Goal: Transaction & Acquisition: Purchase product/service

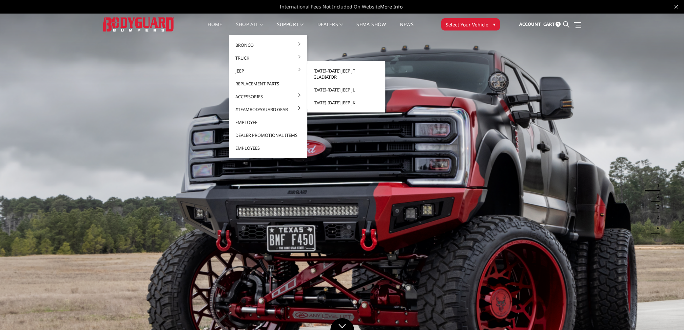
click at [329, 71] on link "[DATE]-[DATE] Jeep JT Gladiator" at bounding box center [346, 73] width 73 height 19
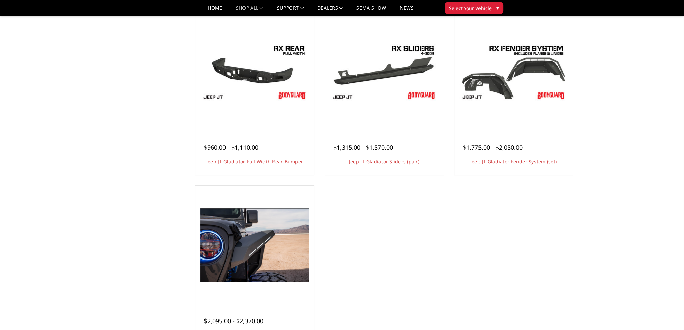
scroll to position [305, 0]
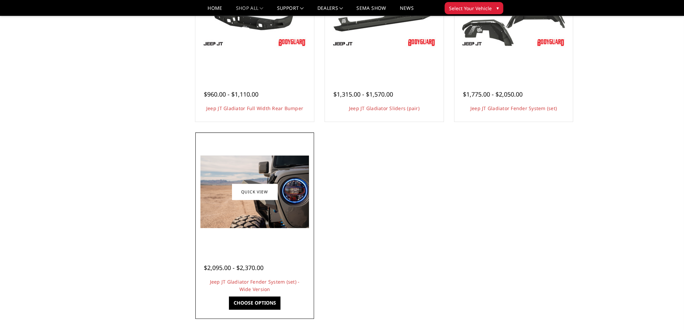
click at [287, 204] on img at bounding box center [254, 192] width 109 height 73
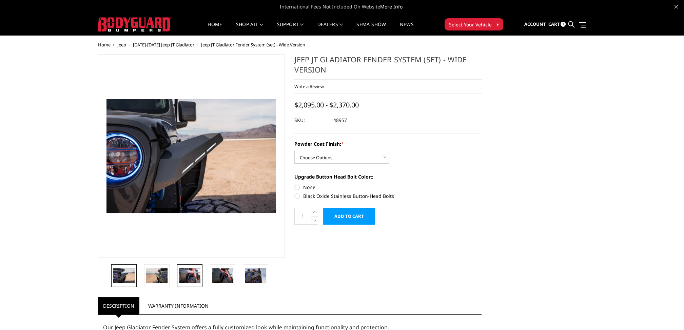
click at [182, 272] on img at bounding box center [189, 276] width 21 height 15
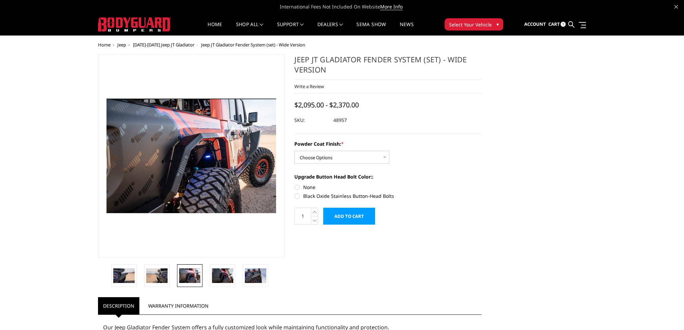
click at [186, 180] on img at bounding box center [192, 156] width 170 height 115
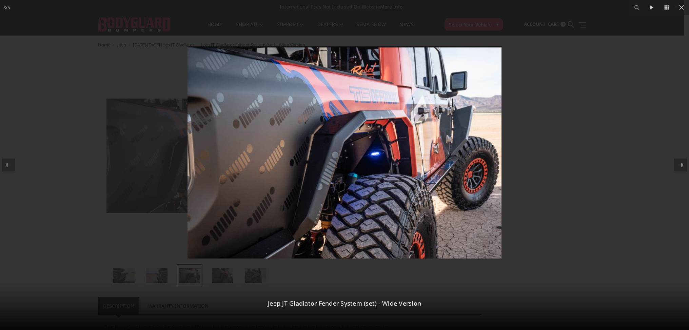
click at [684, 164] on icon at bounding box center [681, 165] width 8 height 8
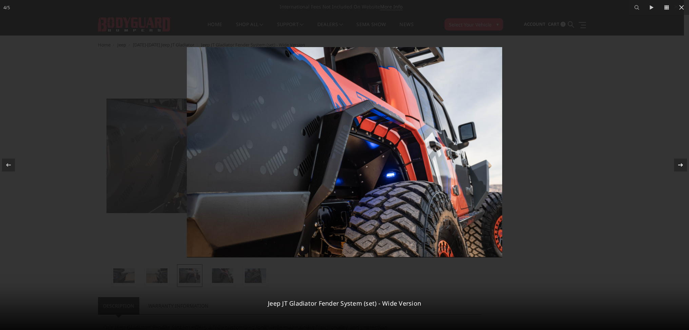
click at [681, 164] on icon at bounding box center [680, 164] width 5 height 3
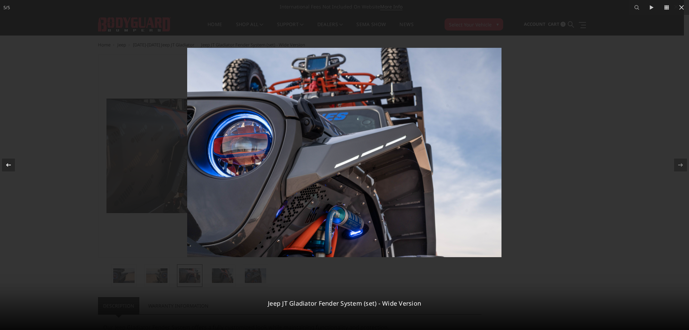
click at [7, 164] on icon at bounding box center [8, 165] width 8 height 8
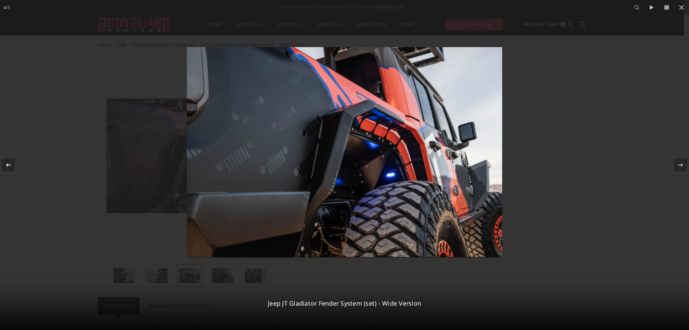
click at [7, 164] on icon at bounding box center [8, 164] width 5 height 3
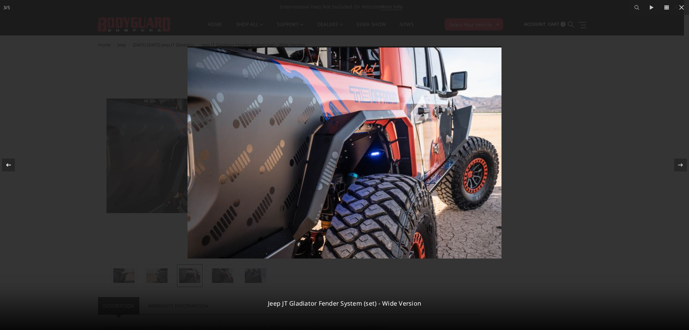
click at [7, 164] on icon at bounding box center [8, 164] width 5 height 3
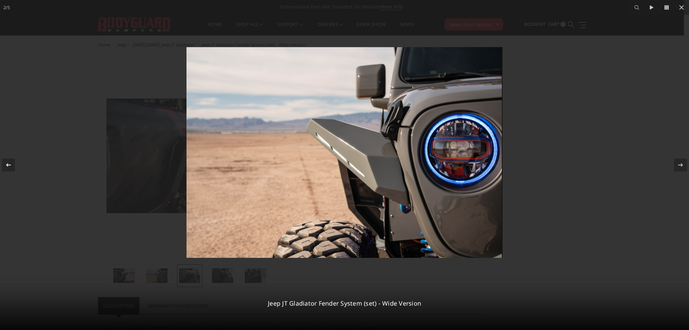
click at [7, 164] on icon at bounding box center [8, 164] width 5 height 3
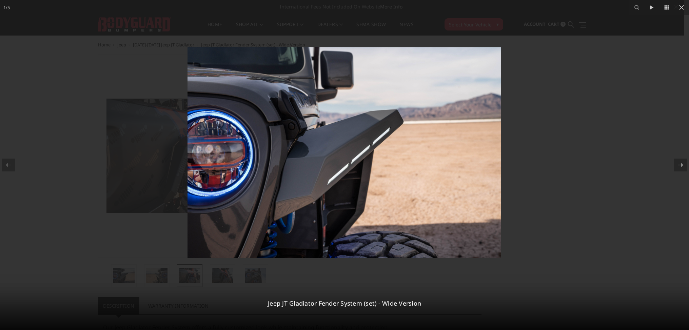
click at [679, 164] on icon at bounding box center [681, 165] width 8 height 8
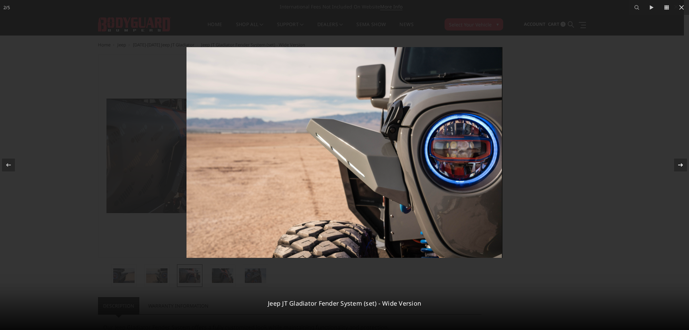
click at [682, 164] on icon at bounding box center [680, 164] width 5 height 3
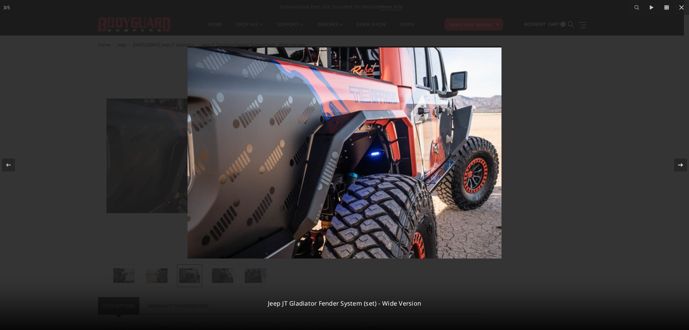
click at [682, 164] on icon at bounding box center [680, 164] width 5 height 3
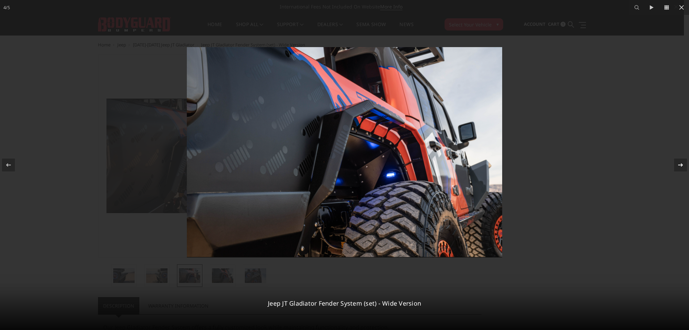
click at [682, 164] on icon at bounding box center [680, 164] width 5 height 3
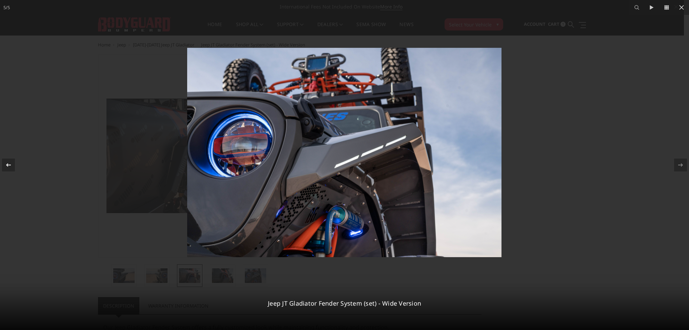
click at [9, 164] on icon at bounding box center [8, 165] width 8 height 8
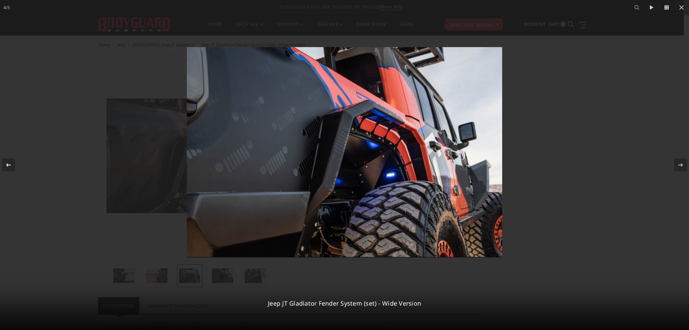
click at [9, 164] on icon at bounding box center [8, 165] width 8 height 8
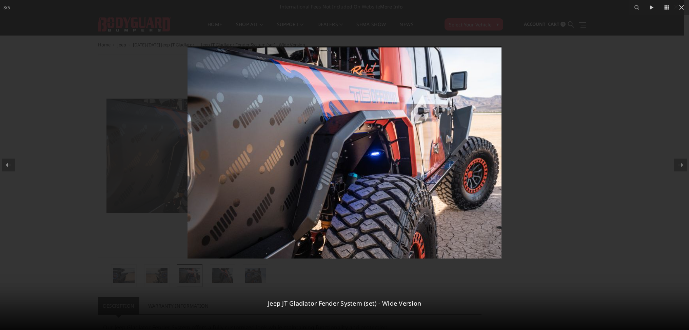
click at [9, 164] on icon at bounding box center [8, 165] width 8 height 8
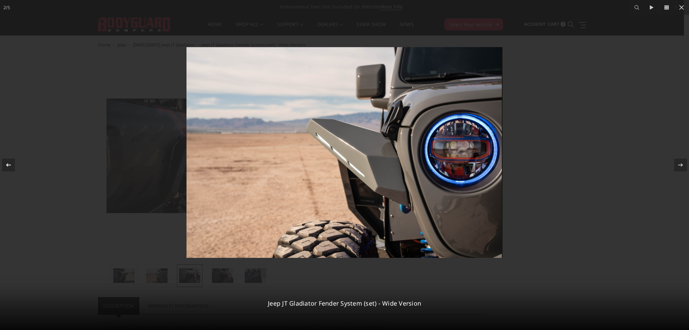
click at [9, 164] on icon at bounding box center [8, 165] width 8 height 8
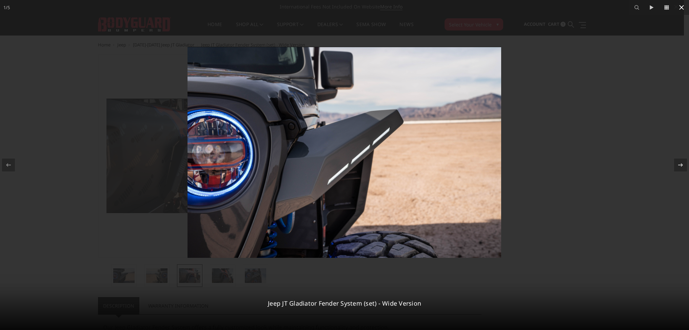
click at [683, 9] on icon at bounding box center [681, 7] width 5 height 5
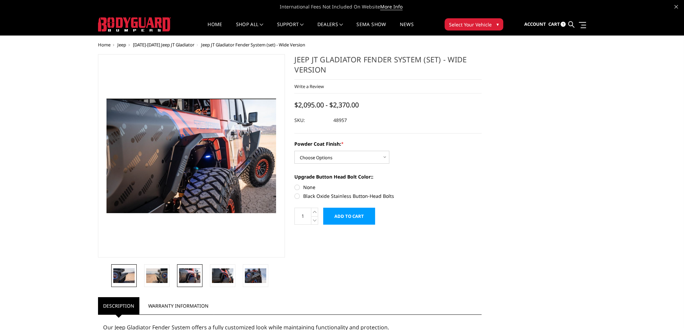
click at [127, 276] on img at bounding box center [123, 276] width 21 height 14
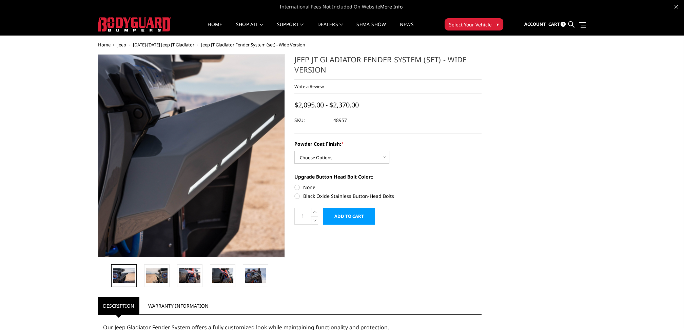
click at [177, 172] on img at bounding box center [211, 149] width 434 height 292
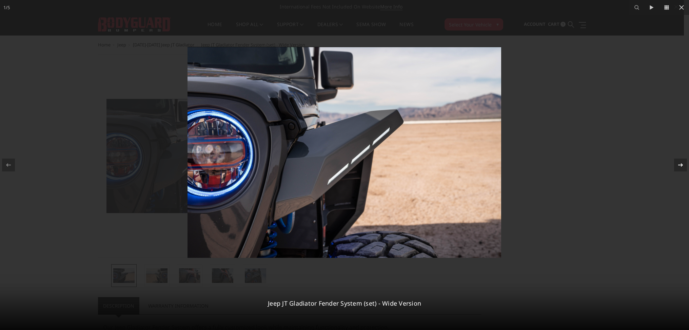
click at [680, 163] on icon at bounding box center [681, 165] width 8 height 8
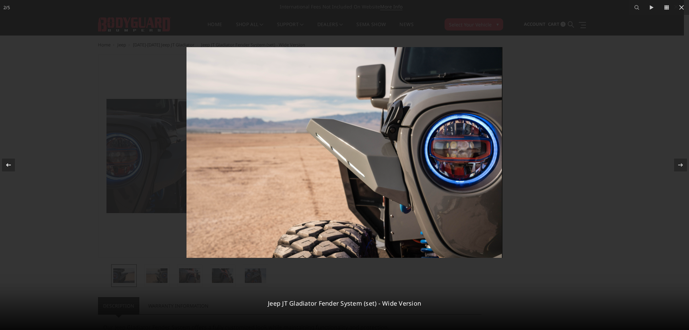
click at [15, 163] on button at bounding box center [12, 165] width 24 height 34
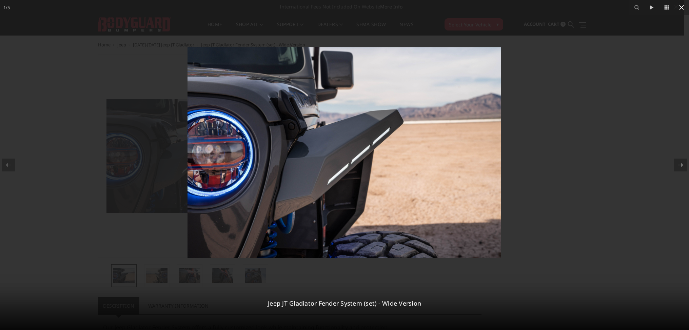
click at [681, 8] on icon at bounding box center [681, 7] width 5 height 5
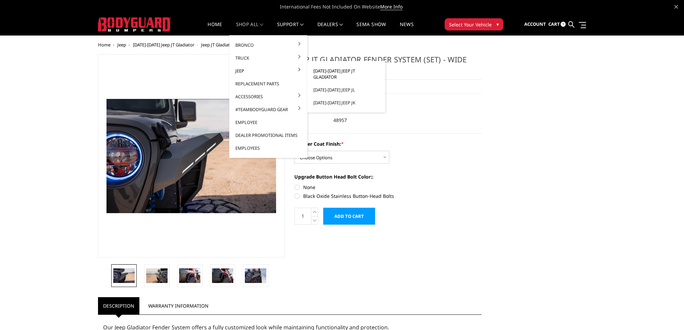
click at [334, 71] on link "[DATE]-[DATE] Jeep JT Gladiator" at bounding box center [346, 73] width 73 height 19
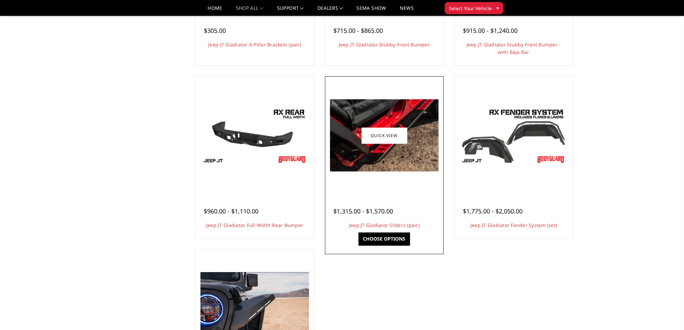
scroll to position [204, 0]
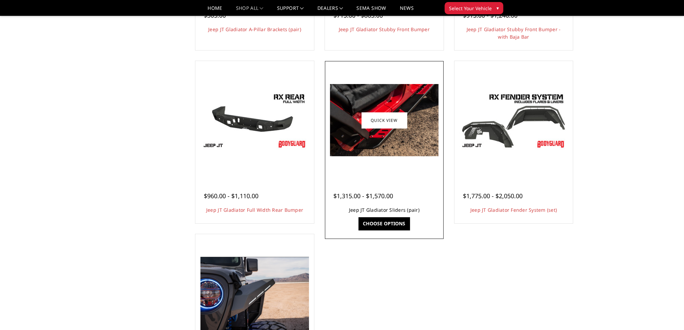
click at [404, 211] on link "Jeep JT Gladiator Sliders (pair)" at bounding box center [384, 210] width 71 height 6
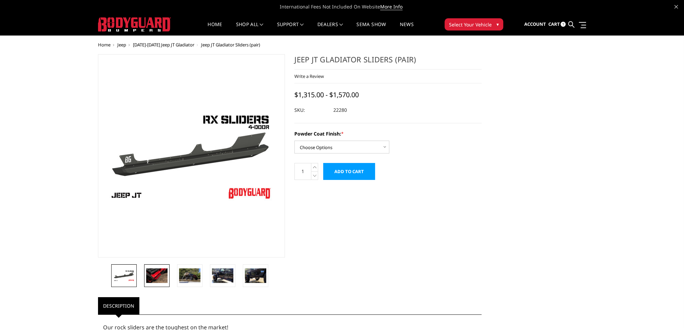
click at [152, 272] on img at bounding box center [156, 276] width 21 height 14
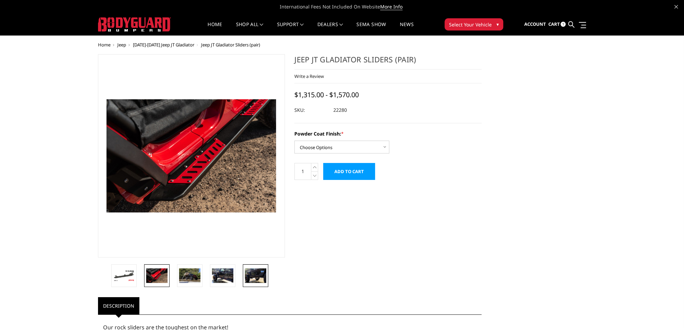
click at [258, 275] on img at bounding box center [255, 276] width 21 height 14
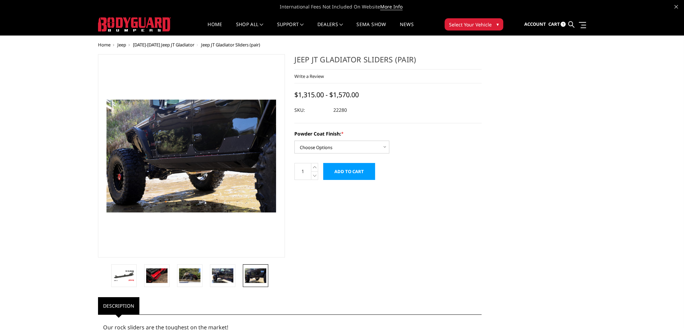
click at [208, 186] on img at bounding box center [168, 140] width 434 height 289
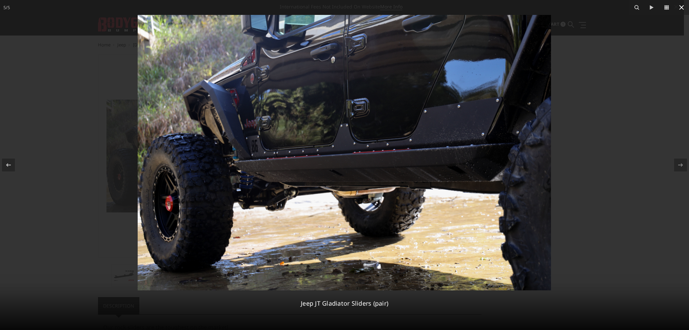
click at [682, 5] on icon at bounding box center [682, 7] width 8 height 8
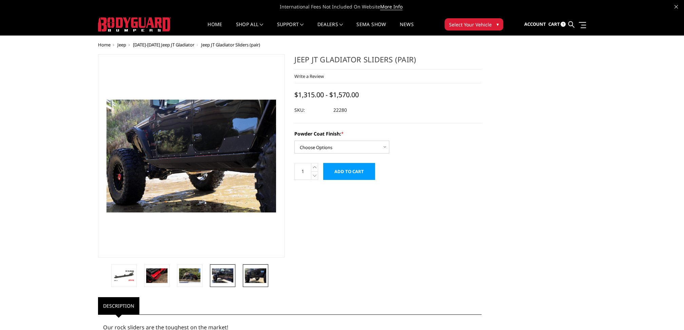
click at [224, 279] on img at bounding box center [222, 276] width 21 height 14
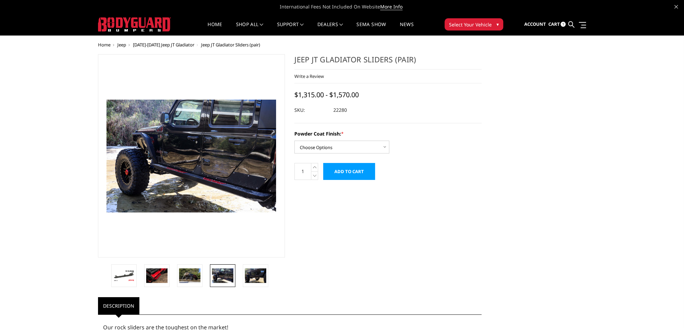
click at [174, 45] on span "[DATE]-[DATE] Jeep JT Gladiator" at bounding box center [163, 45] width 61 height 6
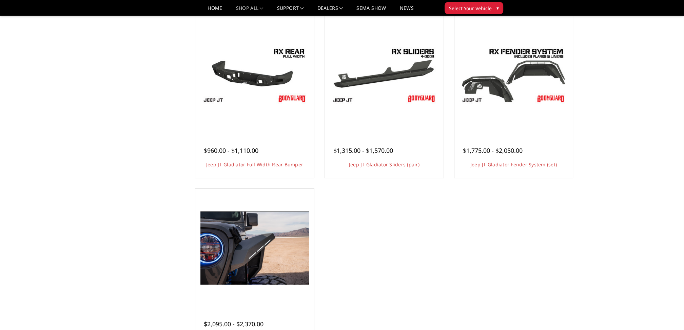
scroll to position [237, 0]
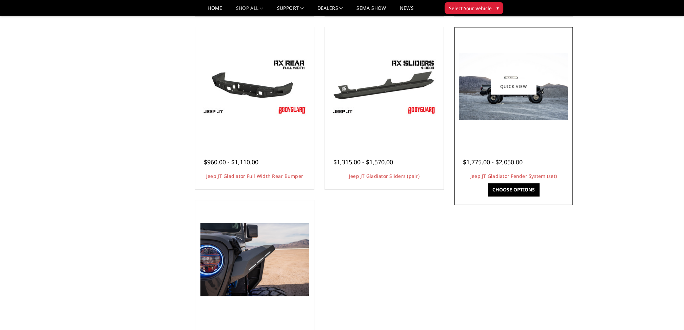
click at [520, 118] on img at bounding box center [513, 86] width 109 height 67
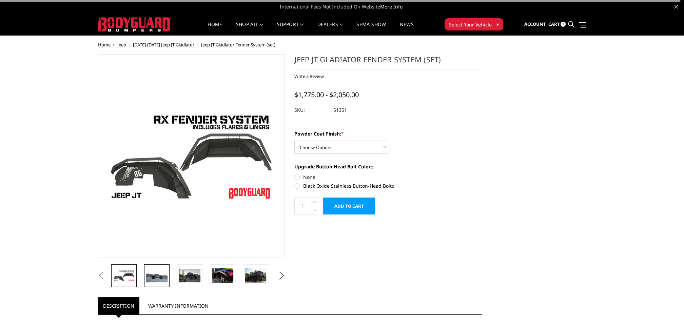
click at [162, 275] on img at bounding box center [156, 275] width 21 height 13
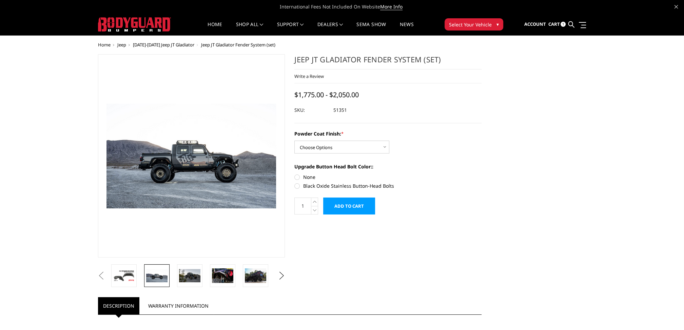
click at [174, 193] on img at bounding box center [215, 145] width 434 height 268
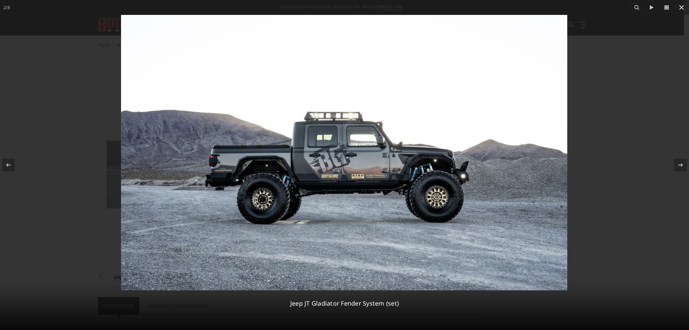
click at [680, 8] on icon at bounding box center [682, 7] width 8 height 8
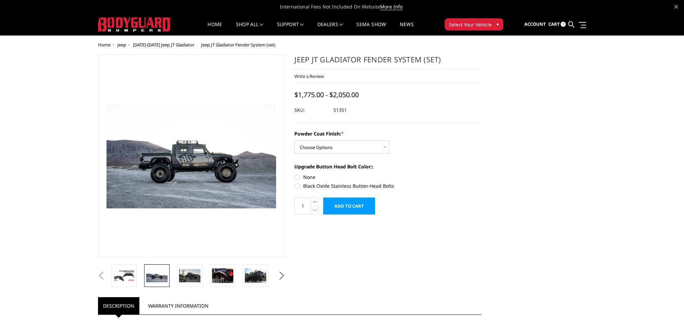
click at [167, 46] on span "[DATE]-[DATE] Jeep JT Gladiator" at bounding box center [163, 45] width 61 height 6
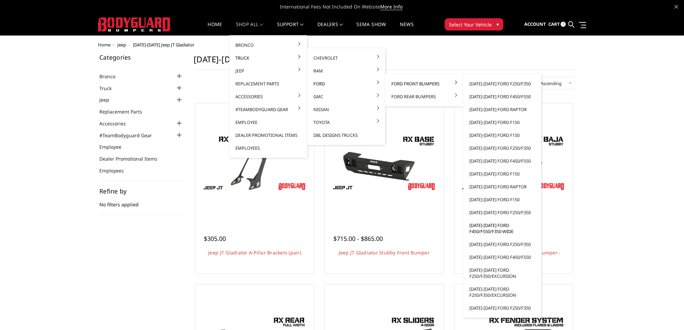
click at [497, 227] on link "[DATE]-[DATE] Ford F450/F550/F350-wide" at bounding box center [502, 228] width 73 height 19
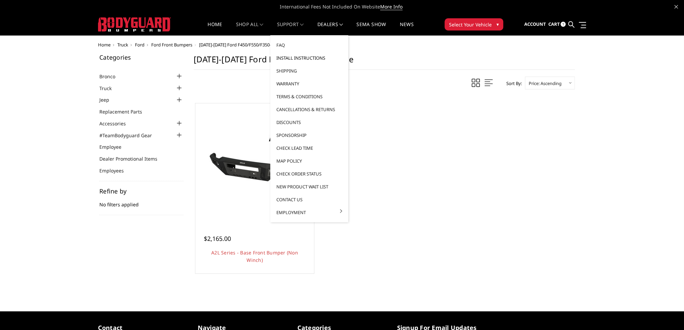
click at [291, 58] on link "Install Instructions" at bounding box center [309, 58] width 73 height 13
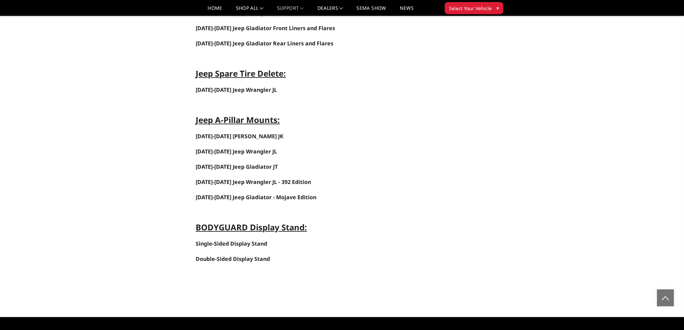
scroll to position [2855, 0]
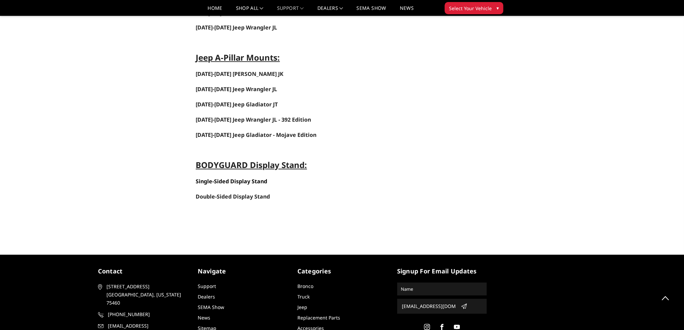
click at [241, 178] on strong "Single-Sided Display Stand" at bounding box center [232, 181] width 72 height 7
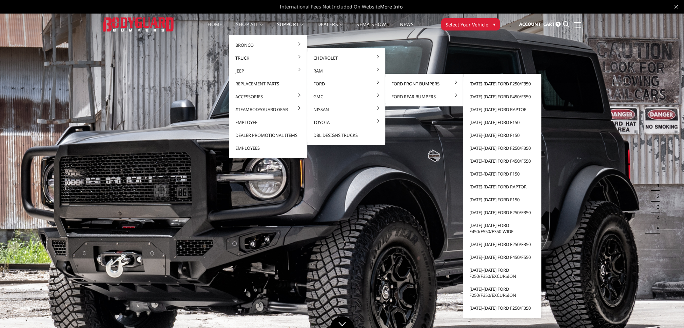
click at [505, 83] on link "[DATE]-[DATE] Ford F250/F350" at bounding box center [502, 83] width 73 height 13
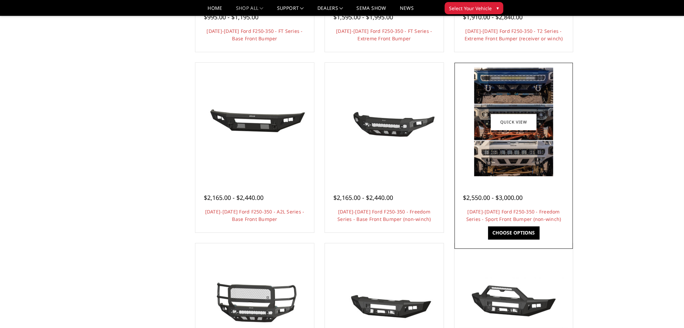
scroll to position [204, 0]
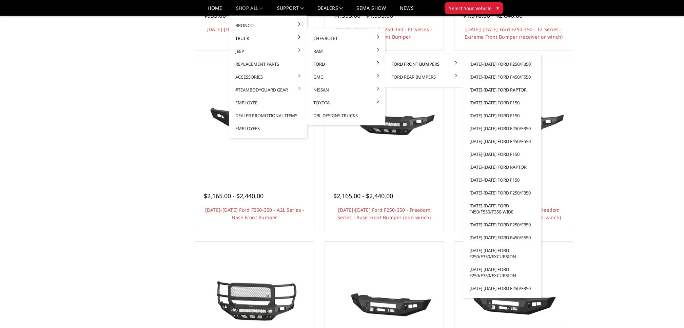
click at [494, 90] on link "[DATE]-[DATE] Ford Raptor" at bounding box center [502, 89] width 73 height 13
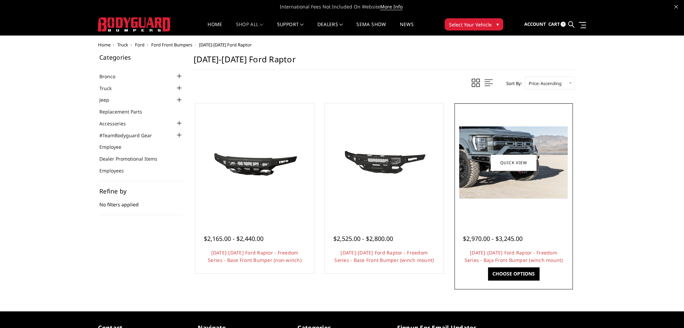
click at [510, 186] on img at bounding box center [513, 163] width 109 height 72
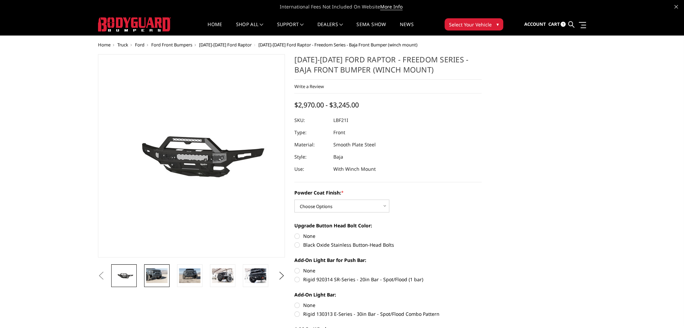
click at [157, 275] on img at bounding box center [156, 276] width 21 height 14
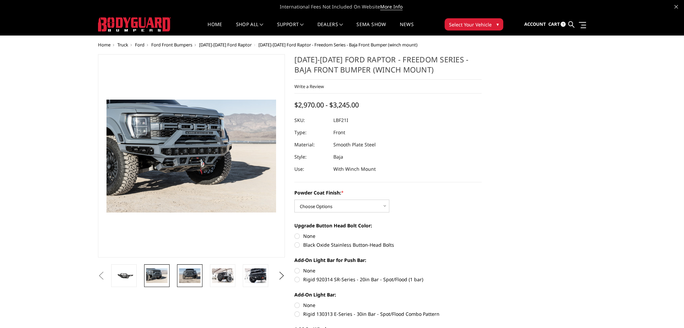
click at [183, 275] on img at bounding box center [189, 276] width 21 height 14
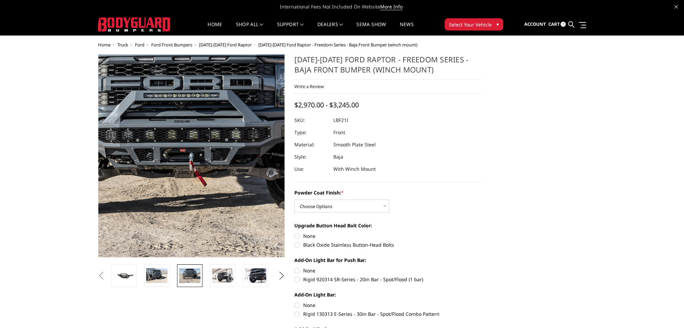
click at [197, 182] on img at bounding box center [185, 145] width 434 height 290
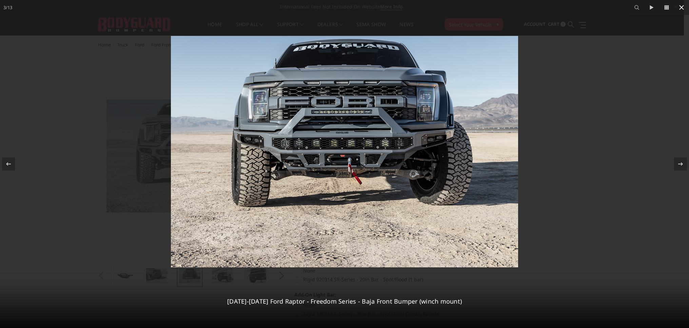
click at [679, 9] on icon at bounding box center [682, 7] width 8 height 8
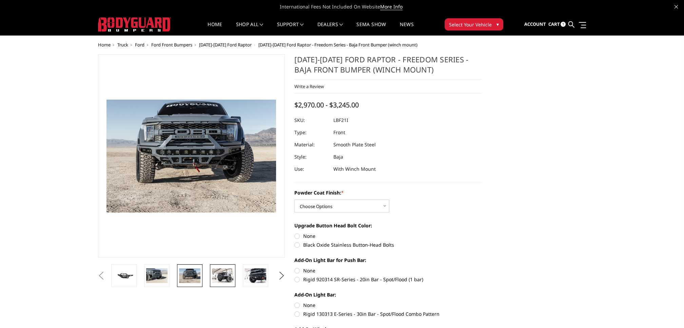
click at [227, 275] on img at bounding box center [222, 276] width 21 height 14
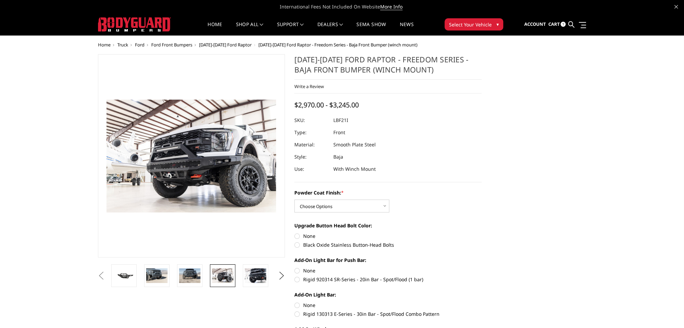
click at [223, 198] on img at bounding box center [151, 139] width 434 height 290
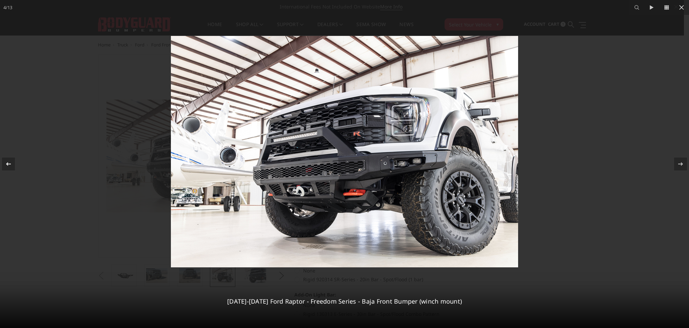
click at [8, 165] on icon at bounding box center [8, 163] width 5 height 3
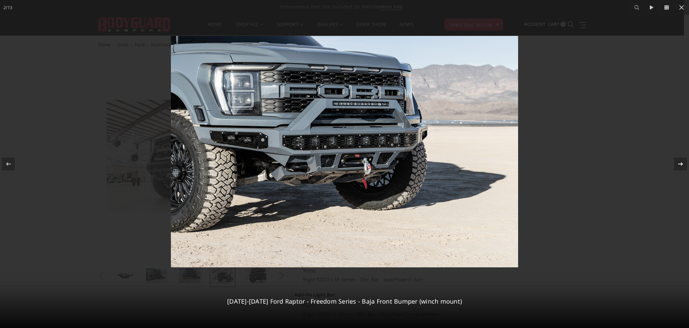
click at [679, 168] on icon at bounding box center [681, 164] width 8 height 8
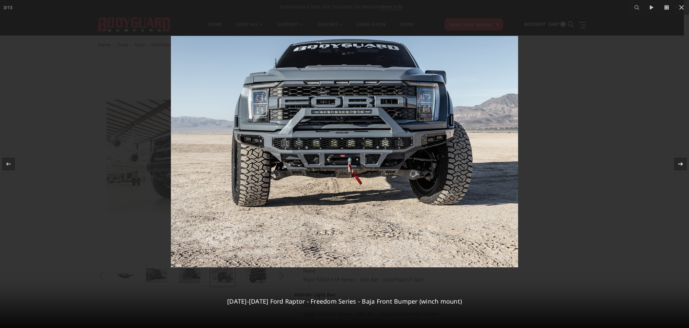
click at [678, 166] on icon at bounding box center [681, 164] width 8 height 8
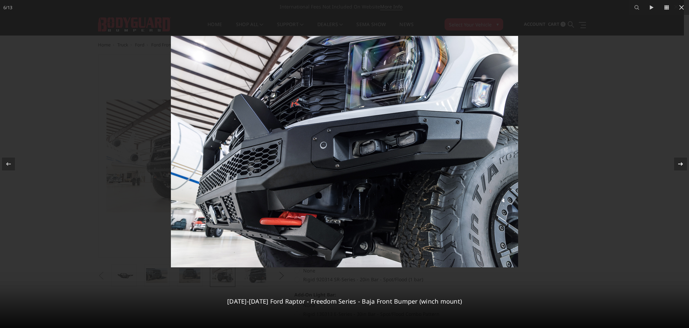
click at [680, 164] on icon at bounding box center [681, 164] width 8 height 8
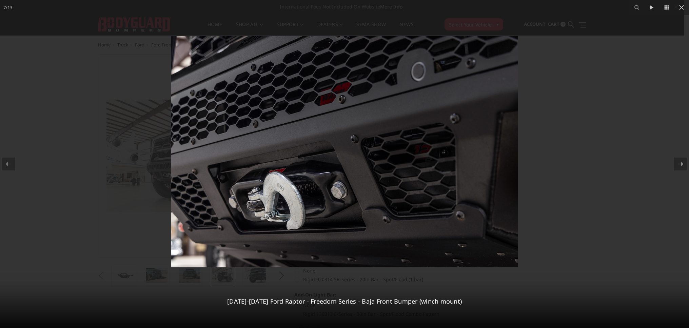
click at [684, 163] on icon at bounding box center [681, 164] width 8 height 8
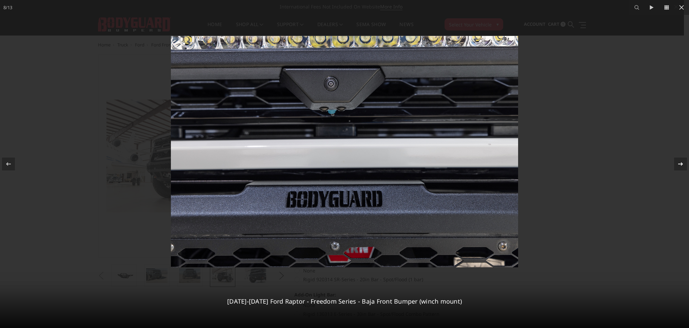
click at [680, 164] on icon at bounding box center [680, 163] width 5 height 3
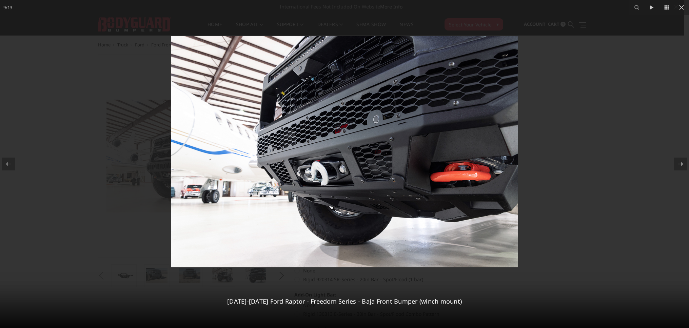
click at [680, 164] on icon at bounding box center [680, 163] width 5 height 3
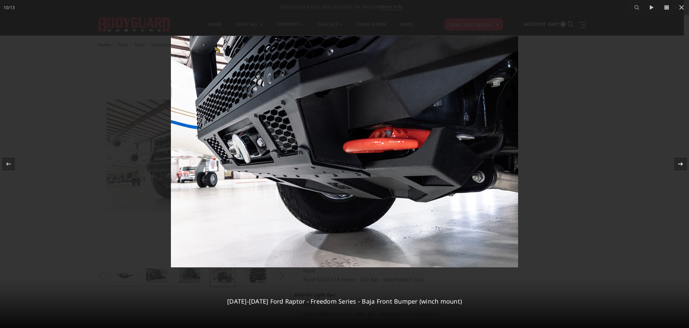
click at [680, 164] on icon at bounding box center [680, 163] width 5 height 3
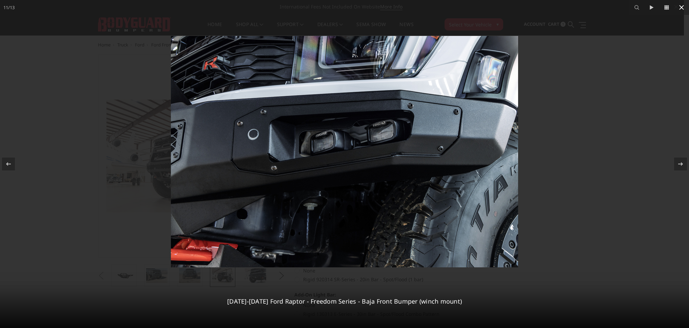
click at [680, 8] on icon at bounding box center [681, 7] width 5 height 5
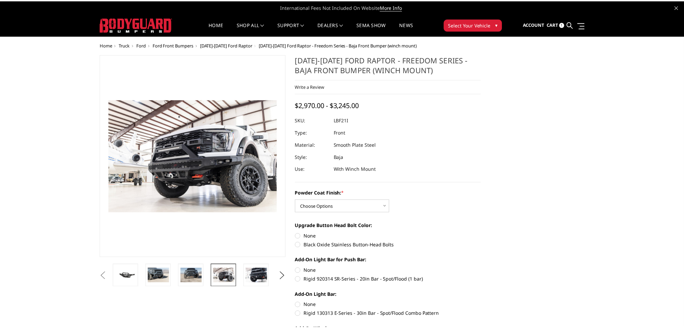
scroll to position [0, 262]
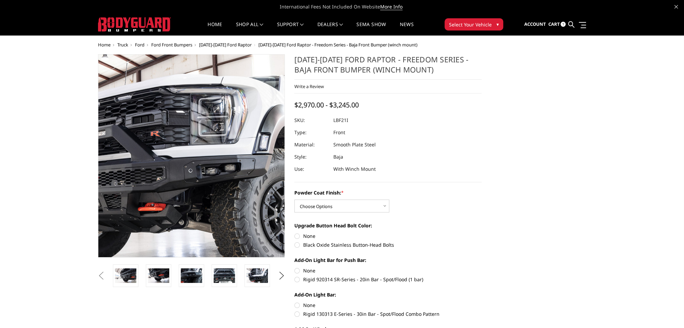
click at [231, 157] on img at bounding box center [139, 156] width 434 height 290
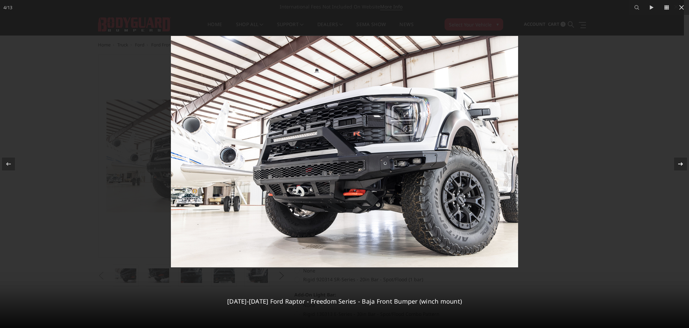
click at [675, 167] on div at bounding box center [680, 164] width 13 height 13
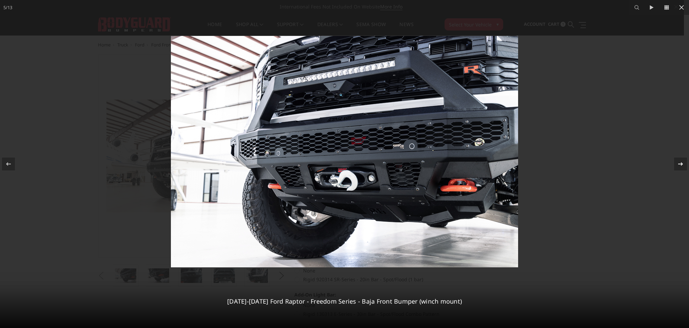
click at [675, 167] on div at bounding box center [680, 164] width 13 height 13
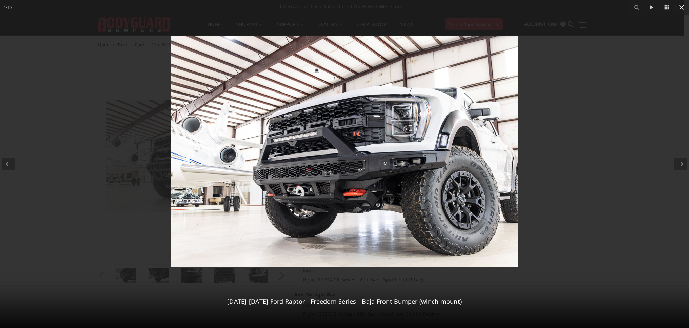
click at [683, 6] on icon at bounding box center [681, 7] width 5 height 5
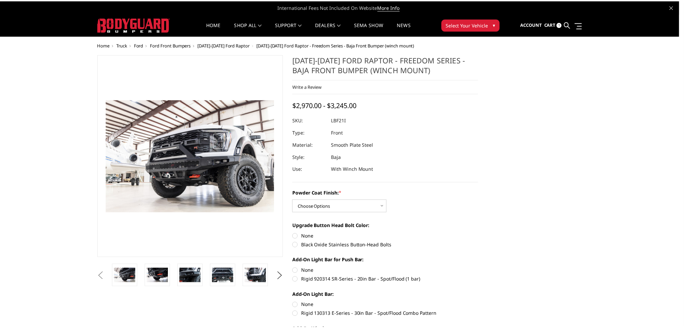
scroll to position [0, 31]
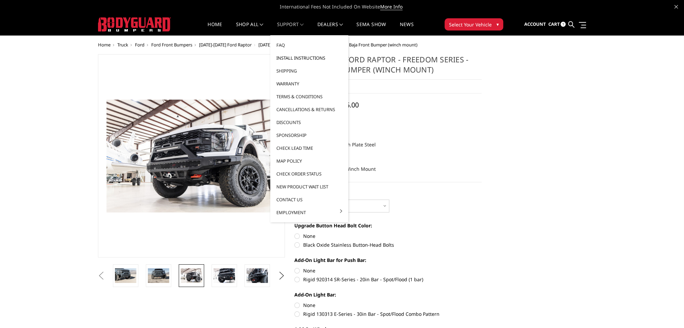
click at [291, 55] on link "Install Instructions" at bounding box center [309, 58] width 73 height 13
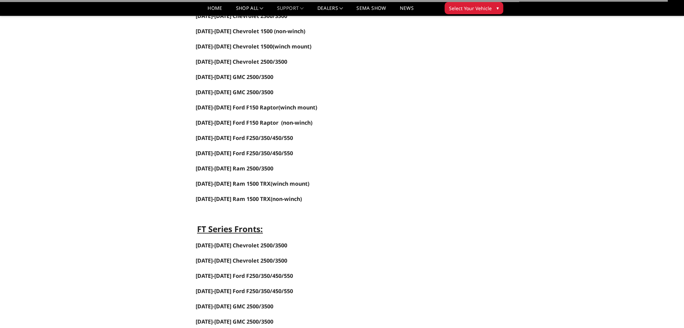
scroll to position [136, 0]
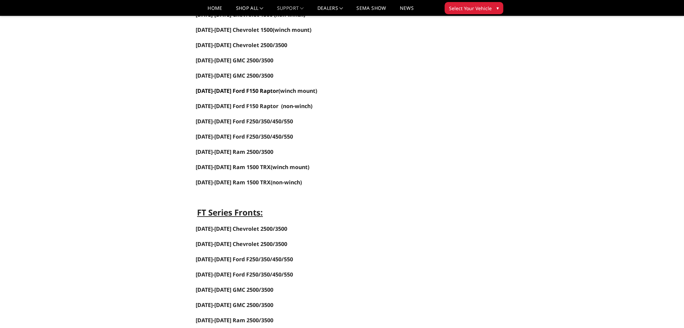
click at [252, 90] on link "[DATE]-[DATE] Ford F150 Raptor" at bounding box center [237, 90] width 83 height 7
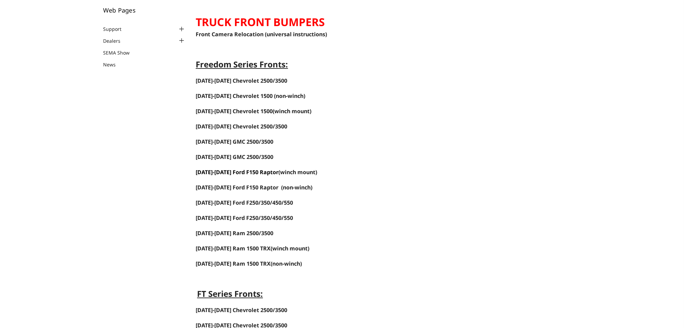
scroll to position [0, 0]
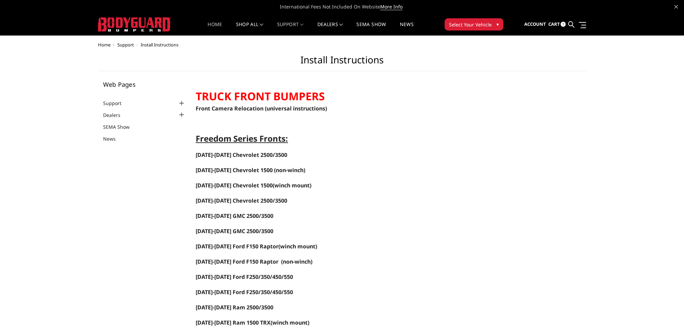
click at [214, 23] on link "Home" at bounding box center [215, 28] width 15 height 13
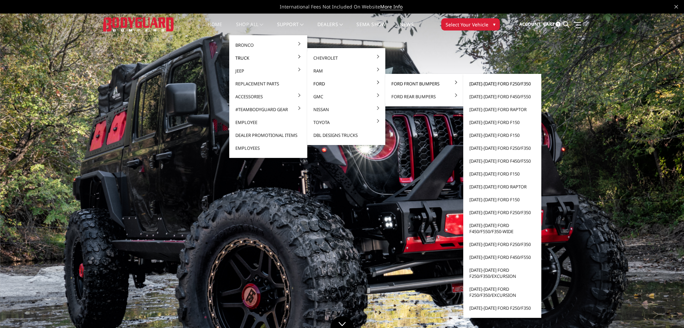
click at [493, 86] on link "[DATE]-[DATE] Ford F250/F350" at bounding box center [502, 83] width 73 height 13
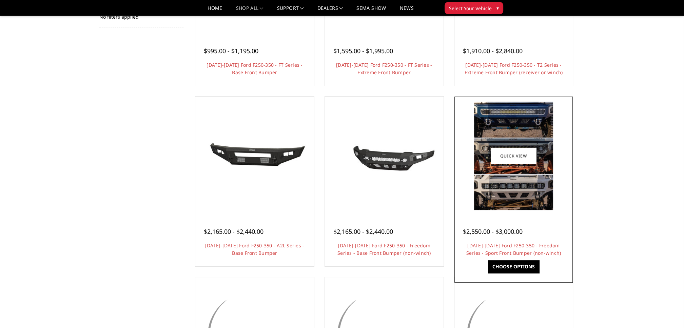
scroll to position [170, 0]
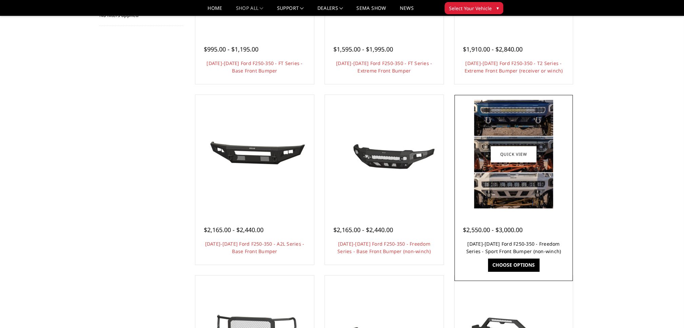
click at [515, 246] on link "[DATE]-[DATE] Ford F250-350 - Freedom Series - Sport Front Bumper (non-winch)" at bounding box center [513, 248] width 95 height 14
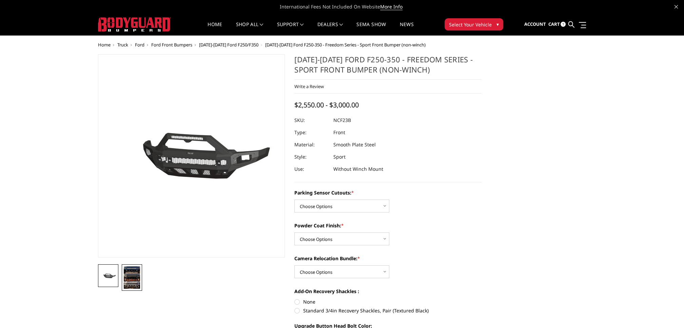
click at [129, 281] on img at bounding box center [132, 278] width 16 height 22
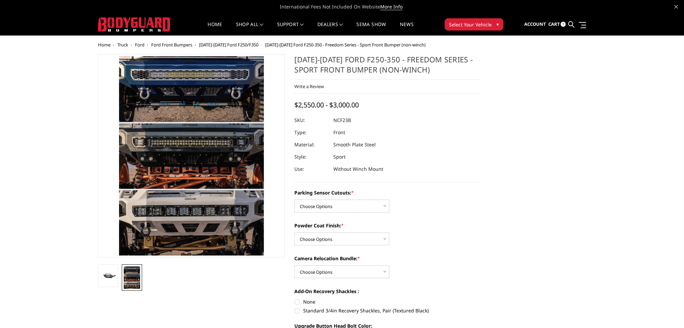
click at [175, 161] on img at bounding box center [202, 150] width 315 height 434
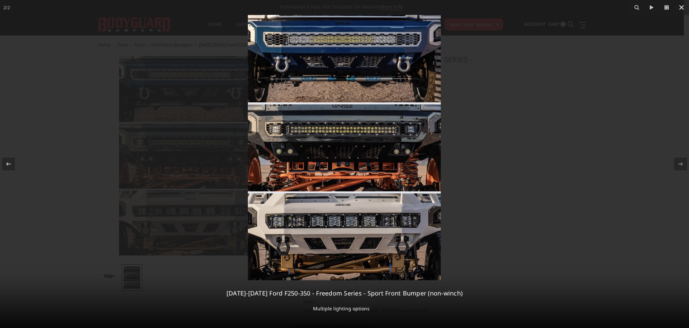
click at [678, 7] on icon at bounding box center [682, 7] width 8 height 8
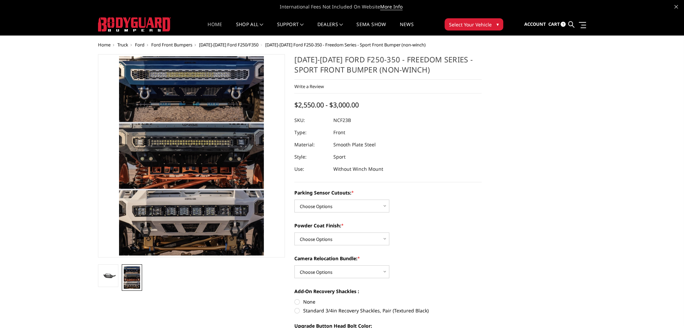
click at [210, 29] on link "Home" at bounding box center [215, 28] width 15 height 13
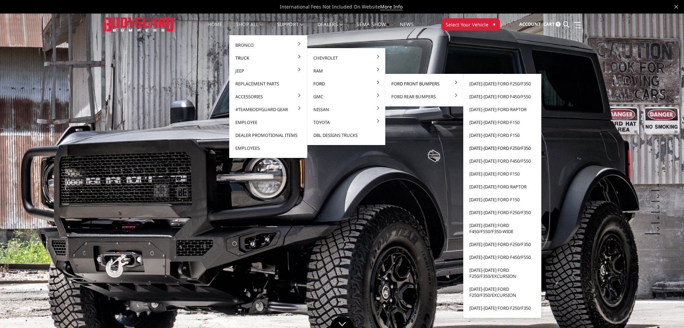
click at [492, 146] on link "[DATE]-[DATE] Ford F250/F350" at bounding box center [502, 148] width 73 height 13
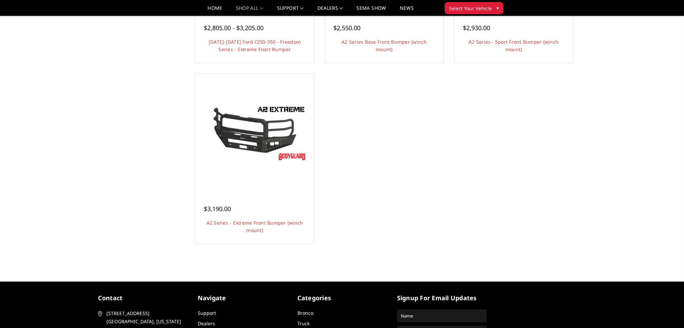
scroll to position [543, 0]
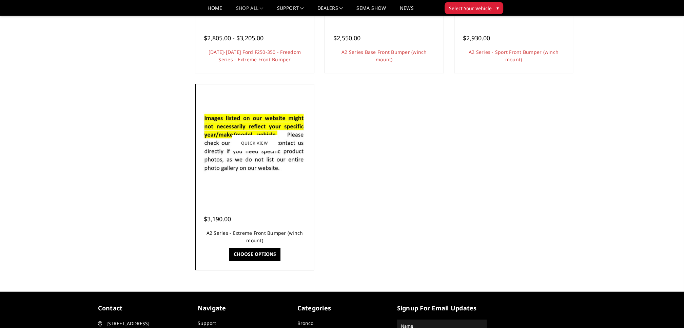
click at [242, 233] on link "A2 Series - Extreme Front Bumper (winch mount)" at bounding box center [255, 237] width 97 height 14
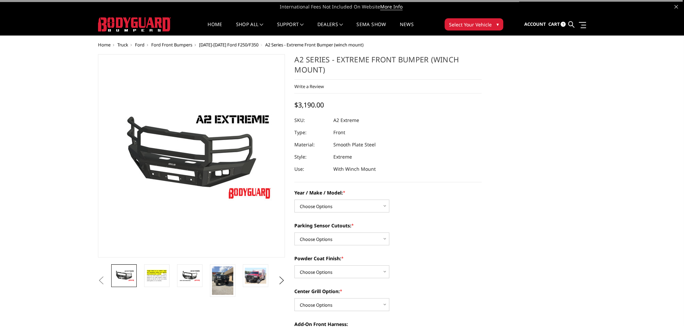
scroll to position [34, 0]
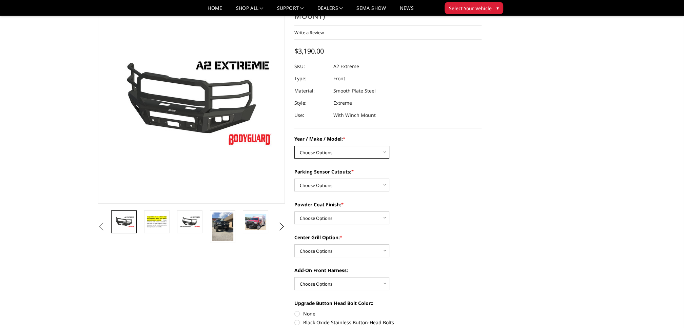
drag, startPoint x: 322, startPoint y: 151, endPoint x: 326, endPoint y: 155, distance: 5.3
click at [322, 151] on select "Choose Options Chevrolet 20-23 2500 / 3500 Ford 17-22 F250 / F350 Ford 17-22 F4…" at bounding box center [341, 152] width 95 height 13
click at [326, 152] on select "Choose Options Chevrolet 20-23 2500 / 3500 Ford 17-22 F250 / F350 Ford 17-22 F4…" at bounding box center [341, 152] width 95 height 13
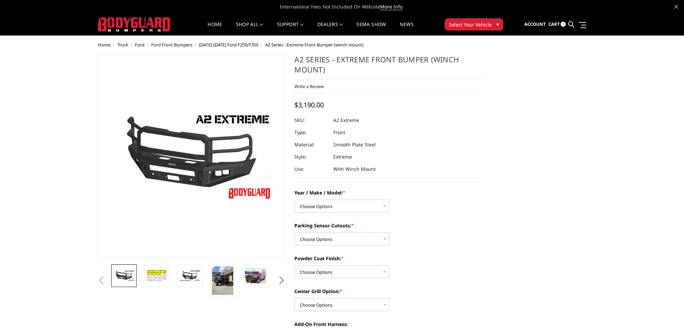
click at [233, 45] on span "[DATE]-[DATE] Ford F250/F350" at bounding box center [228, 45] width 59 height 6
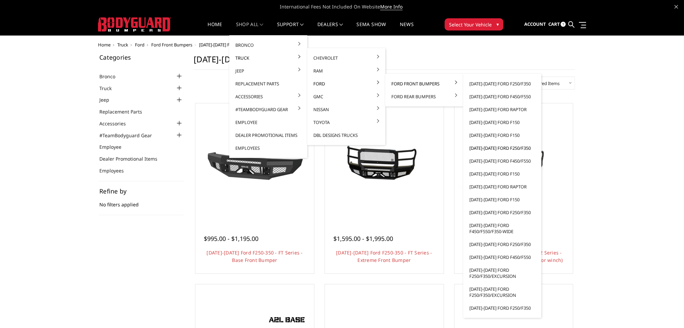
click at [493, 148] on link "[DATE]-[DATE] Ford F250/F350" at bounding box center [502, 148] width 73 height 13
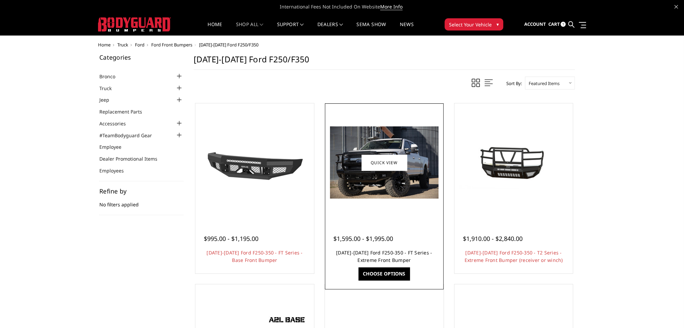
click at [379, 254] on link "[DATE]-[DATE] Ford F250-350 - FT Series - Extreme Front Bumper" at bounding box center [384, 257] width 96 height 14
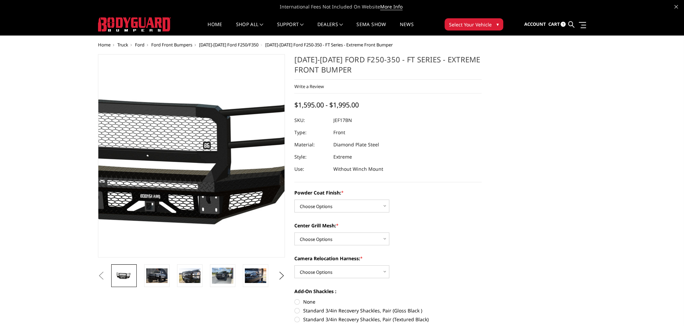
click at [204, 154] on img at bounding box center [175, 156] width 434 height 207
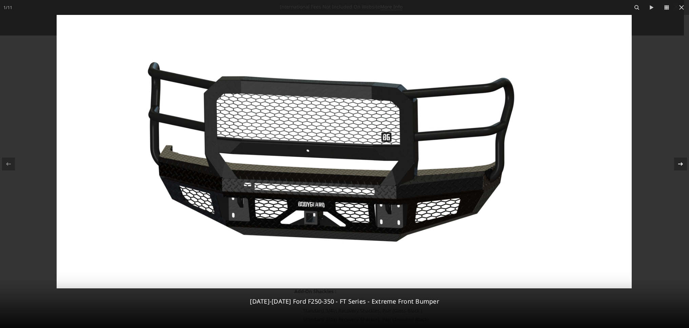
click at [677, 164] on icon at bounding box center [681, 164] width 8 height 8
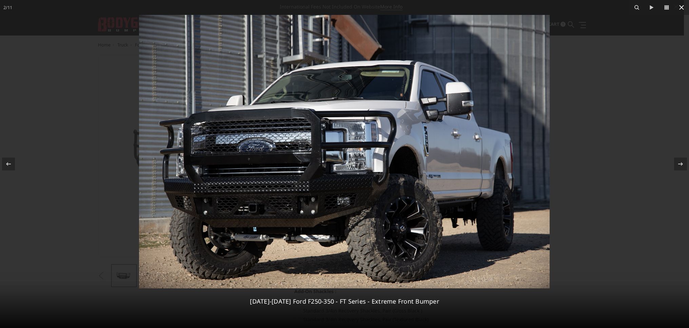
click at [682, 7] on icon at bounding box center [681, 7] width 5 height 5
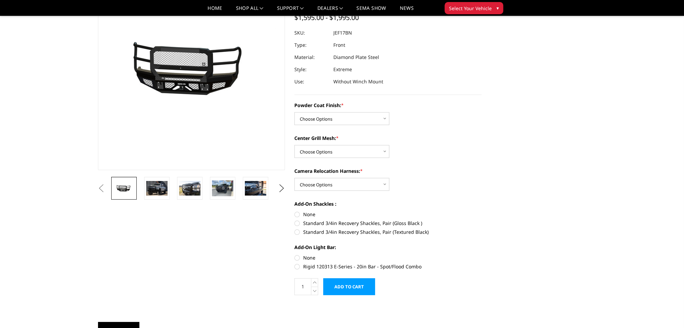
scroll to position [68, 0]
click at [322, 120] on select "Choose Options Bare Metal Gloss Black Powder Coat Textured Black Powder Coat" at bounding box center [341, 118] width 95 height 13
select select "3222"
click at [294, 112] on select "Choose Options Bare Metal Gloss Black Powder Coat Textured Black Powder Coat" at bounding box center [341, 118] width 95 height 13
click at [330, 153] on select "Choose Options WITH Expanded Metal in Center Grill WITHOUT Expanded Metal in Ce…" at bounding box center [341, 151] width 95 height 13
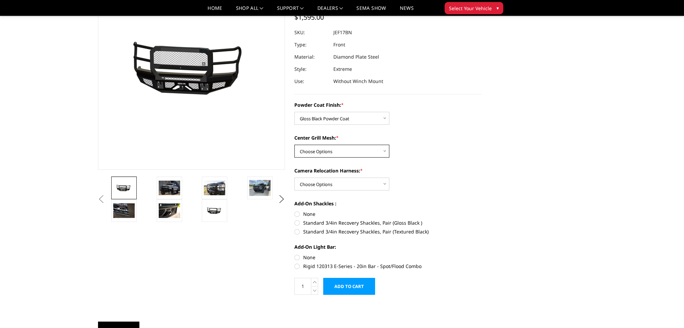
select select "3224"
click at [294, 145] on select "Choose Options WITH Expanded Metal in Center Grill WITHOUT Expanded Metal in Ce…" at bounding box center [341, 151] width 95 height 13
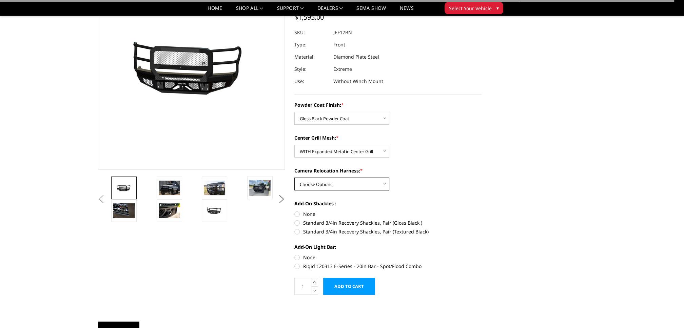
click at [330, 184] on select "Choose Options WITH Camera Relocation Harness WITHOUT Camera Relocation Harness" at bounding box center [341, 184] width 95 height 13
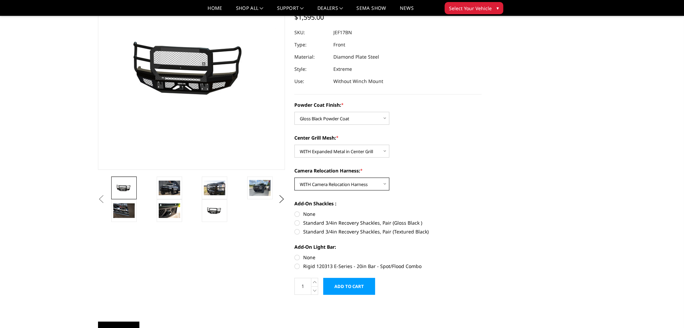
click at [294, 178] on select "Choose Options WITH Camera Relocation Harness WITHOUT Camera Relocation Harness" at bounding box center [341, 184] width 95 height 13
click at [335, 180] on select "Choose Options WITH Camera Relocation Harness WITHOUT Camera Relocation Harness" at bounding box center [341, 184] width 95 height 13
select select "3227"
click at [294, 178] on select "Choose Options WITH Camera Relocation Harness WITHOUT Camera Relocation Harness" at bounding box center [341, 184] width 95 height 13
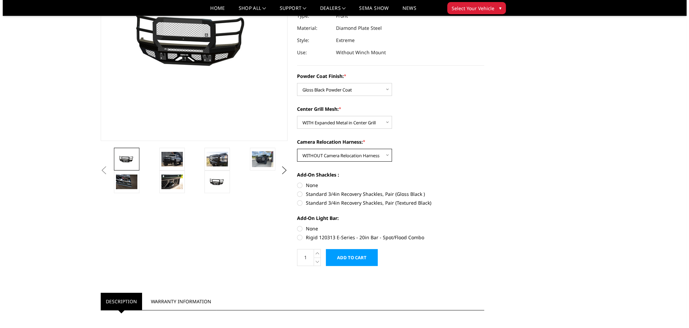
scroll to position [102, 0]
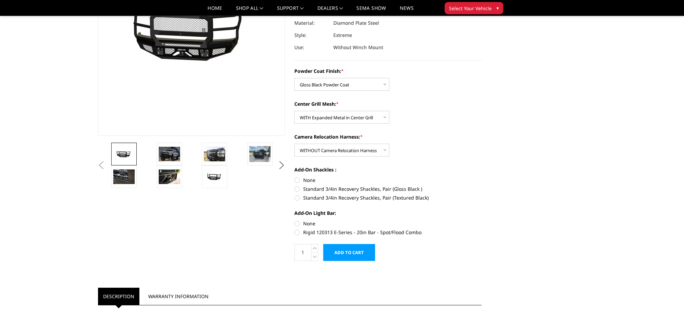
drag, startPoint x: 357, startPoint y: 253, endPoint x: 358, endPoint y: 249, distance: 4.3
click at [357, 253] on input "Add to Cart" at bounding box center [349, 252] width 52 height 17
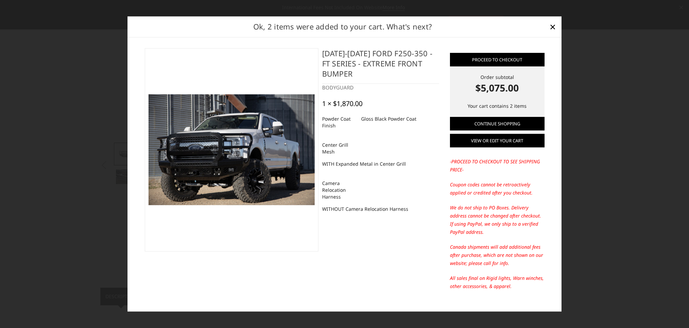
click at [499, 139] on link "View or edit your cart" at bounding box center [497, 141] width 95 height 14
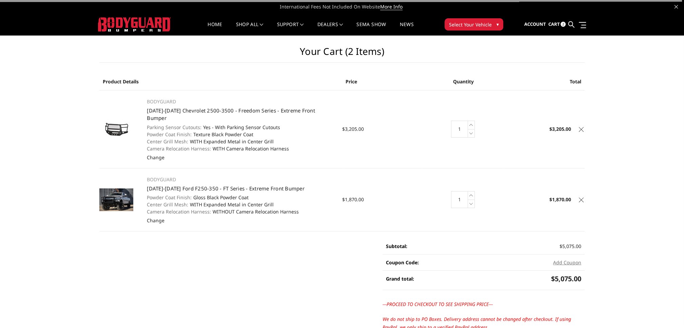
click at [580, 127] on icon at bounding box center [581, 129] width 5 height 5
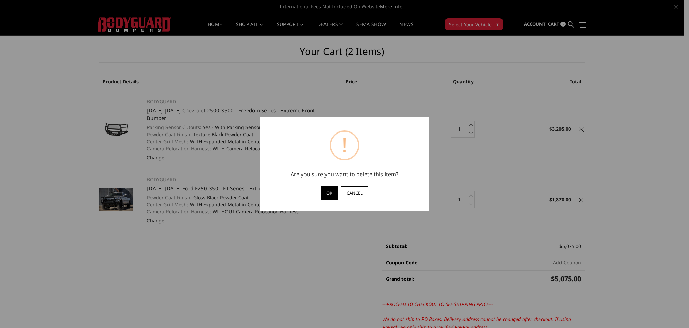
click at [324, 192] on button "OK" at bounding box center [329, 194] width 17 height 14
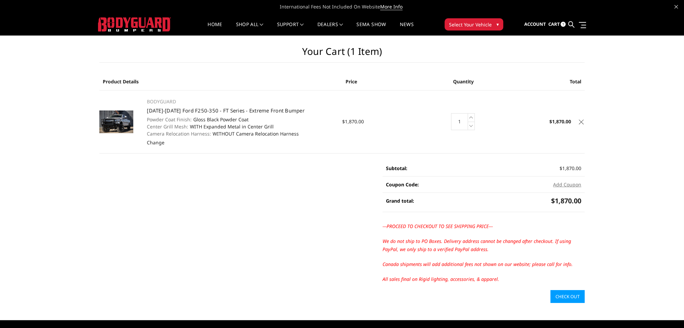
click at [570, 296] on link "Check out" at bounding box center [568, 296] width 34 height 13
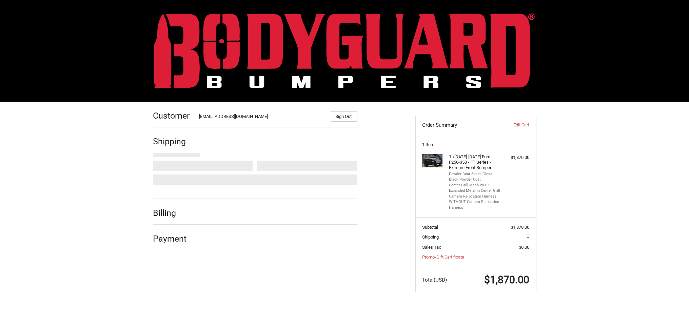
select select "CA"
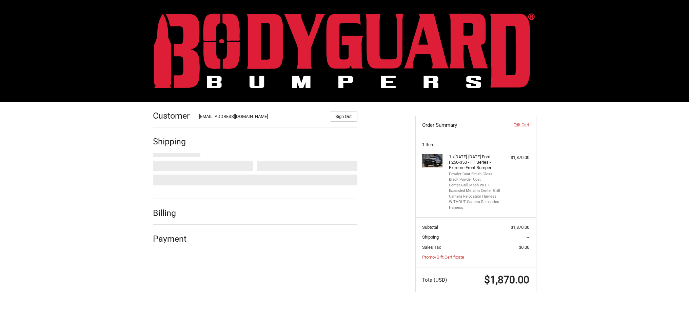
select select "AB"
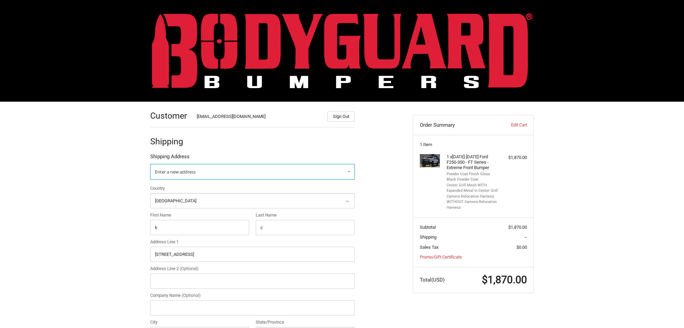
click at [262, 169] on link "Enter a new address" at bounding box center [252, 172] width 205 height 16
click at [231, 186] on link "Enter a new address" at bounding box center [252, 185] width 197 height 13
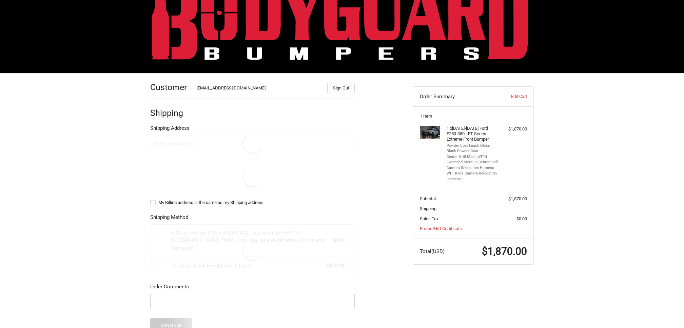
select select "US"
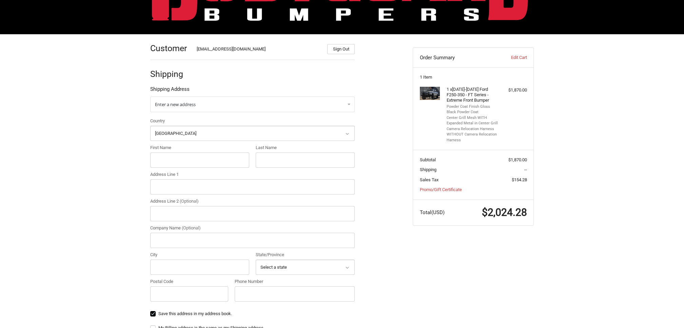
scroll to position [68, 0]
click at [193, 164] on input "First Name" at bounding box center [199, 159] width 99 height 15
type input "k"
type input "c"
click at [199, 188] on input "Address Line 1" at bounding box center [252, 186] width 205 height 15
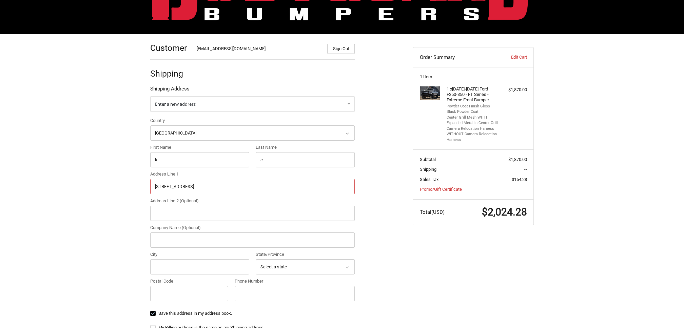
type input "4515 progress drive"
click at [187, 268] on input "City" at bounding box center [199, 266] width 99 height 15
type input "columbus"
click at [178, 294] on input "Postal Code" at bounding box center [189, 293] width 78 height 15
type input "47201"
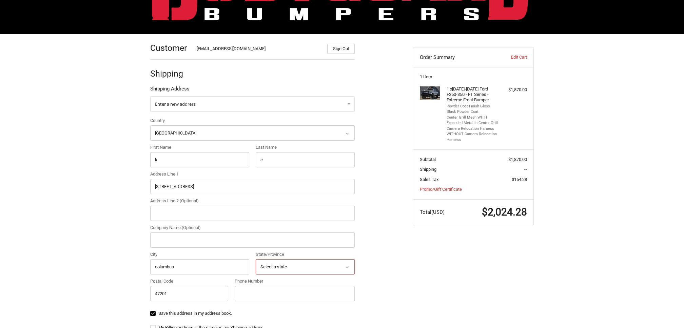
click at [322, 264] on select "Select a state Alabama Alaska American Samoa Arizona Arkansas Armed Forces Amer…" at bounding box center [305, 266] width 99 height 15
click at [256, 259] on select "Select a state Alabama Alaska American Samoa Arizona Arkansas Armed Forces Amer…" at bounding box center [305, 266] width 99 height 15
click at [293, 262] on select "Select a state Alabama Alaska American Samoa Arizona Arkansas Armed Forces Amer…" at bounding box center [305, 266] width 99 height 15
select select "IN"
click at [256, 259] on select "Select a state Alabama Alaska American Samoa Arizona Arkansas Armed Forces Amer…" at bounding box center [305, 266] width 99 height 15
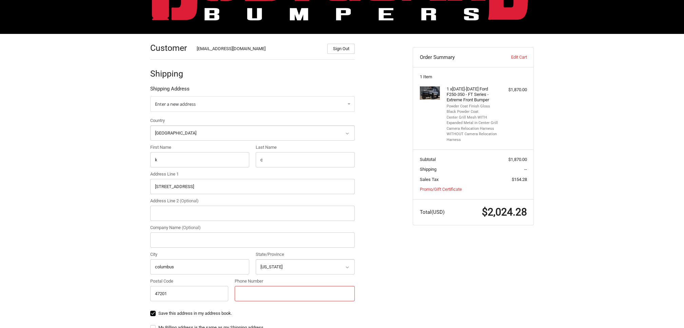
click at [267, 291] on input "Phone Number" at bounding box center [295, 293] width 120 height 15
type input "9037858939"
click at [418, 256] on div "Customer Kholeton@bodyguardbumpers.com Sign Out Shipping Shipping Address Enter…" at bounding box center [342, 267] width 407 height 466
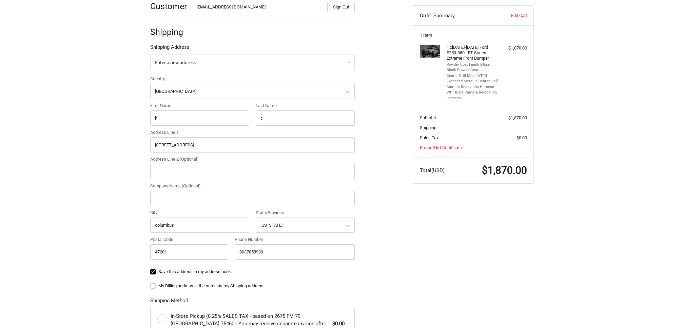
scroll to position [0, 0]
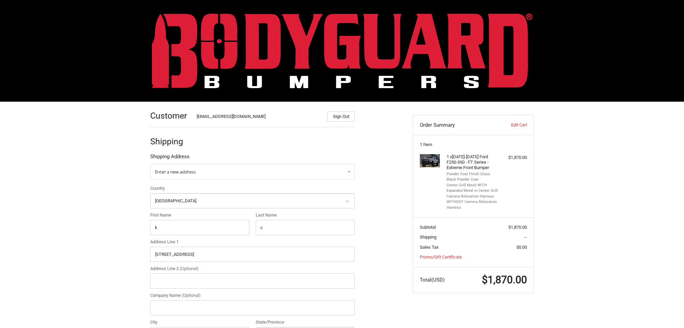
click at [240, 41] on img at bounding box center [342, 50] width 381 height 75
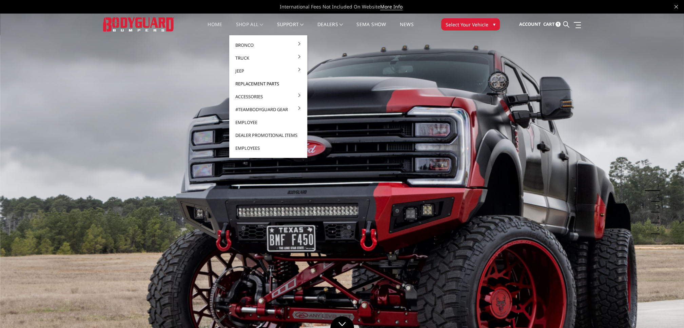
click at [244, 82] on link "Replacement Parts" at bounding box center [268, 83] width 73 height 13
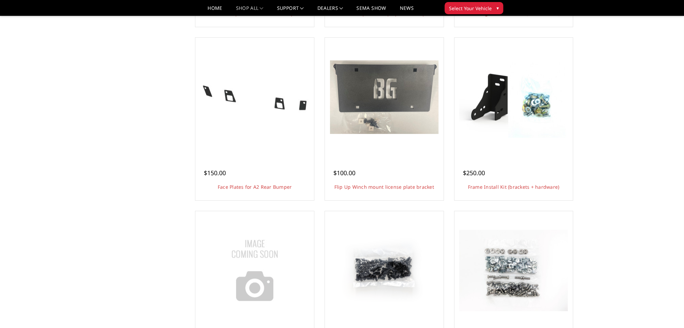
scroll to position [577, 0]
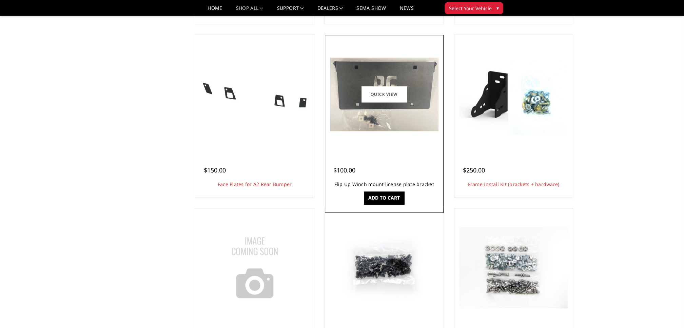
click at [405, 185] on link "Flip Up Winch mount license plate bracket" at bounding box center [384, 184] width 100 height 6
